Goal: Information Seeking & Learning: Learn about a topic

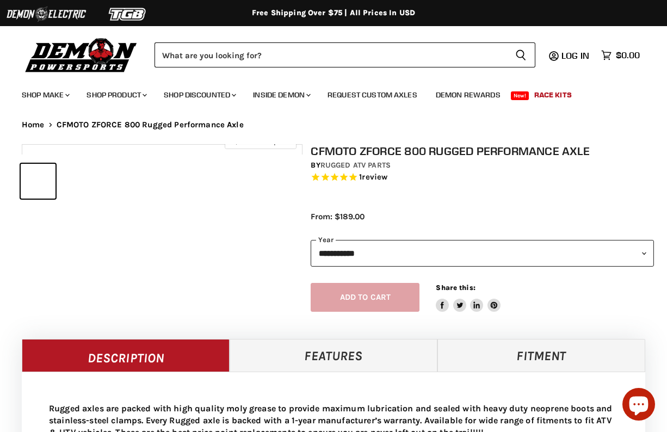
select select "******"
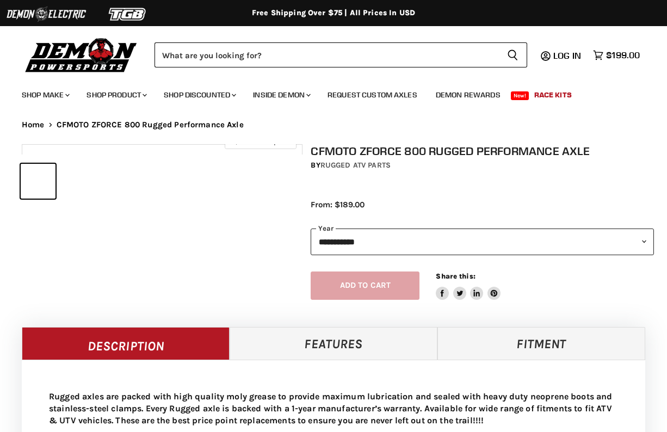
select select "******"
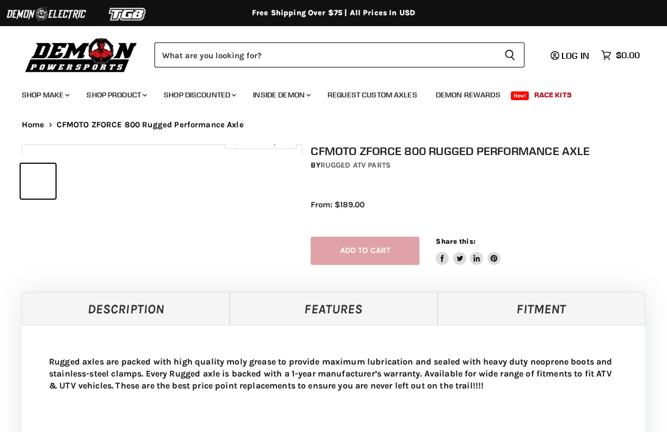
select select "******"
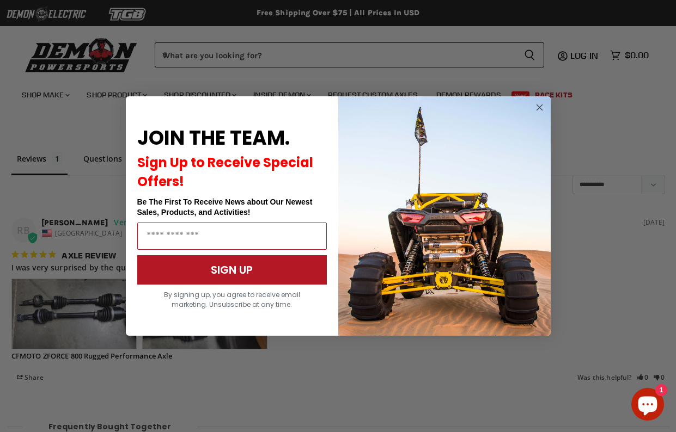
scroll to position [731, 0]
